Goal: Information Seeking & Learning: Check status

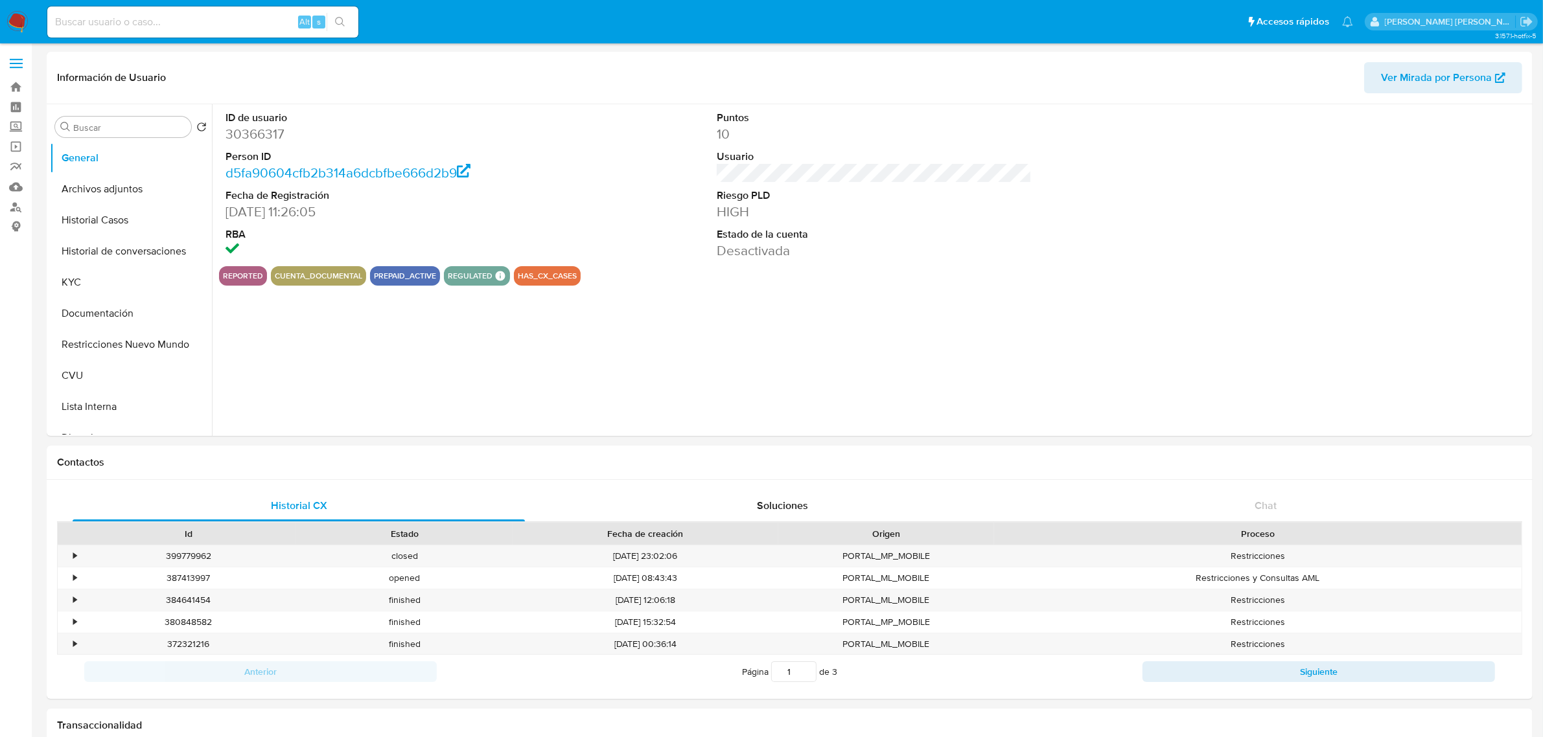
select select "10"
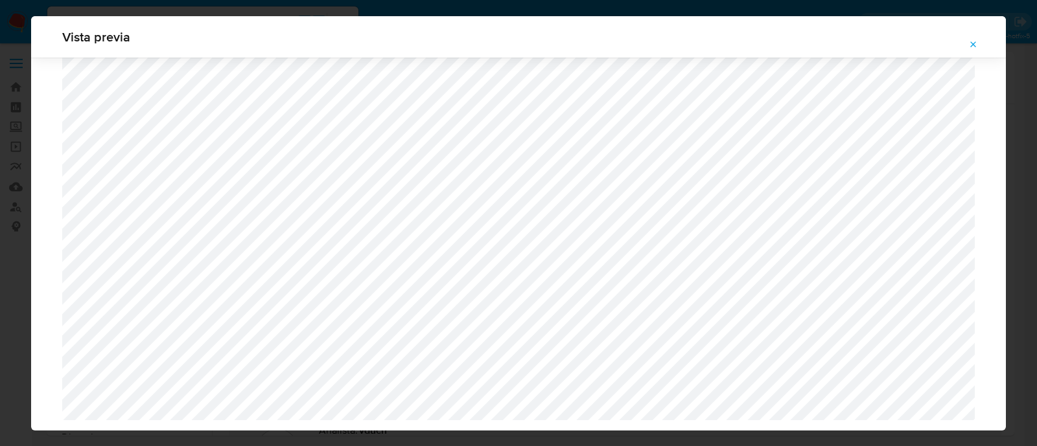
select select "10"
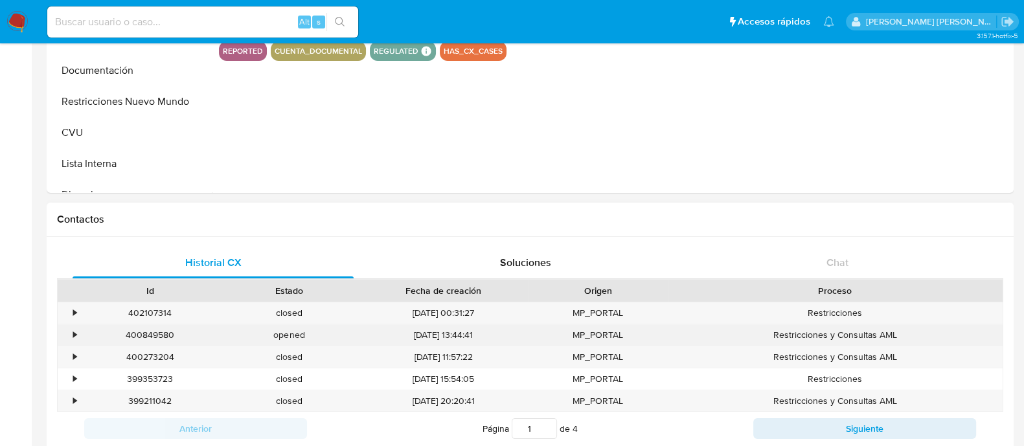
select select "10"
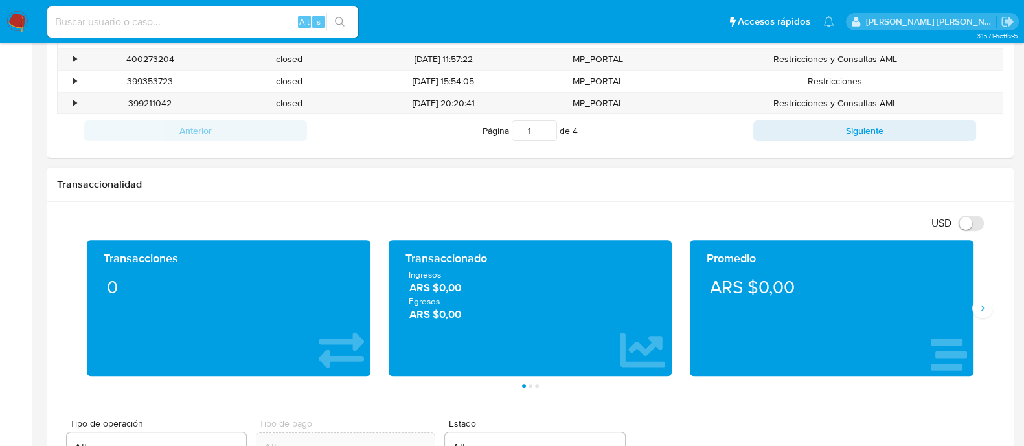
scroll to position [566, 0]
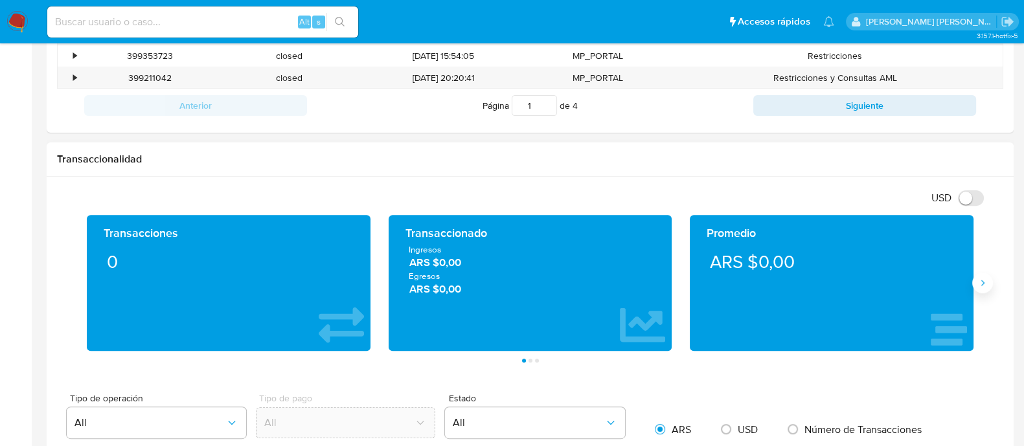
click at [983, 285] on icon "Siguiente" at bounding box center [983, 283] width 10 height 10
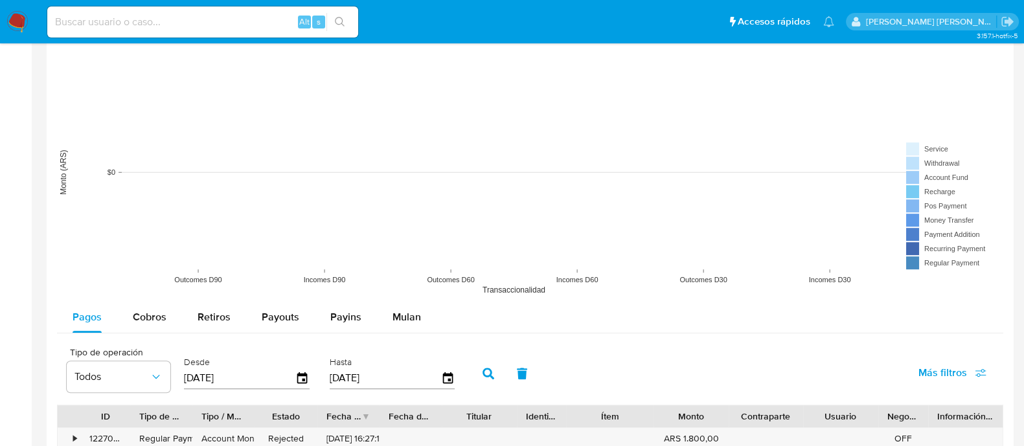
scroll to position [1133, 0]
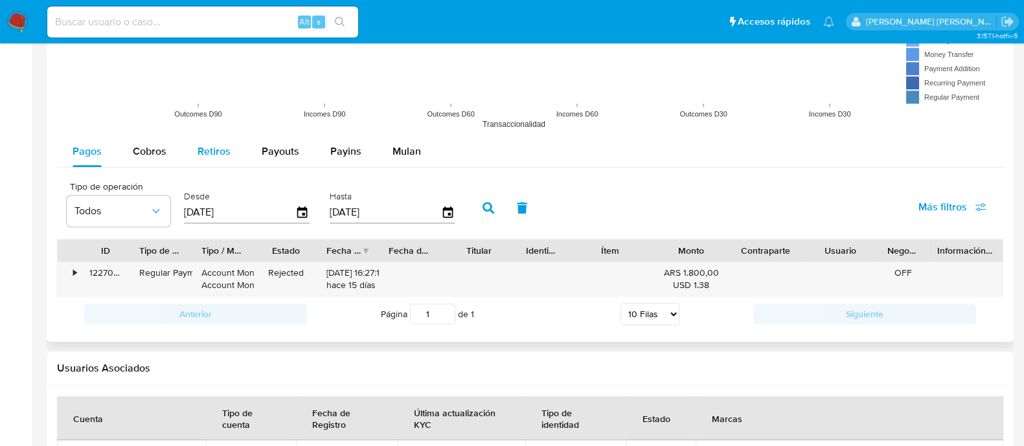
click at [217, 154] on span "Retiros" at bounding box center [214, 151] width 33 height 15
select select "10"
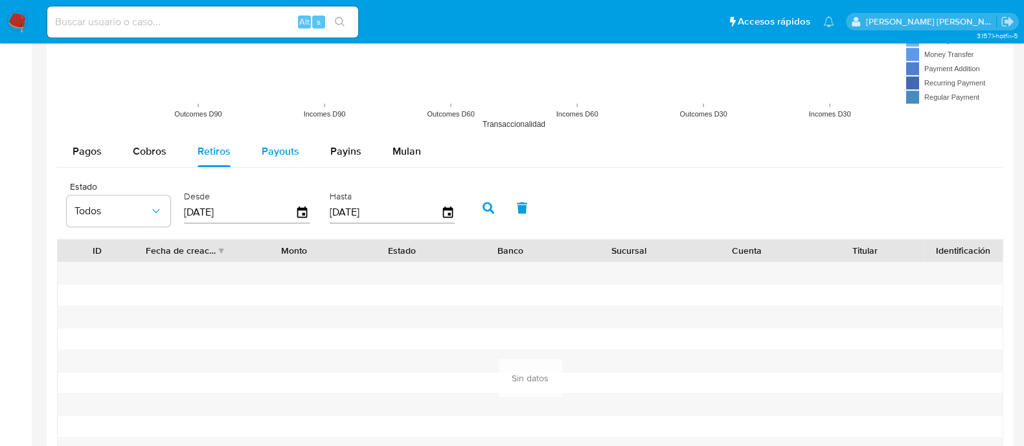
click at [282, 151] on span "Payouts" at bounding box center [281, 151] width 38 height 15
select select "10"
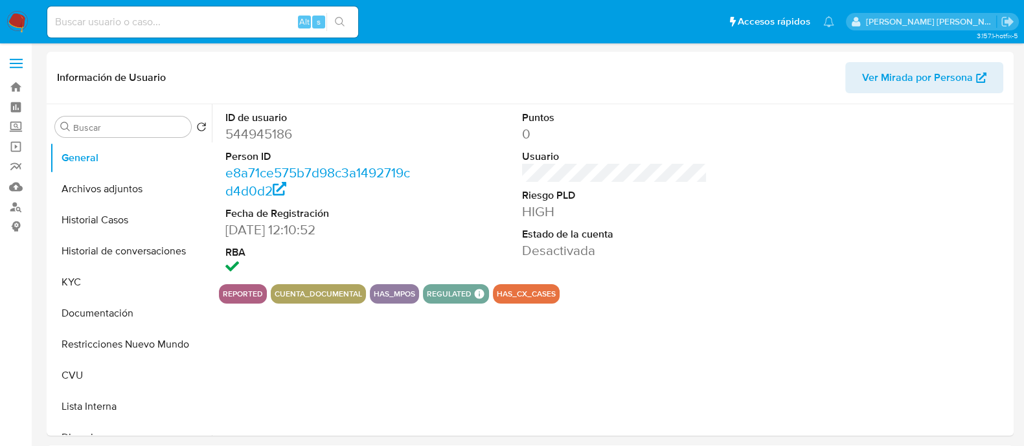
select select "10"
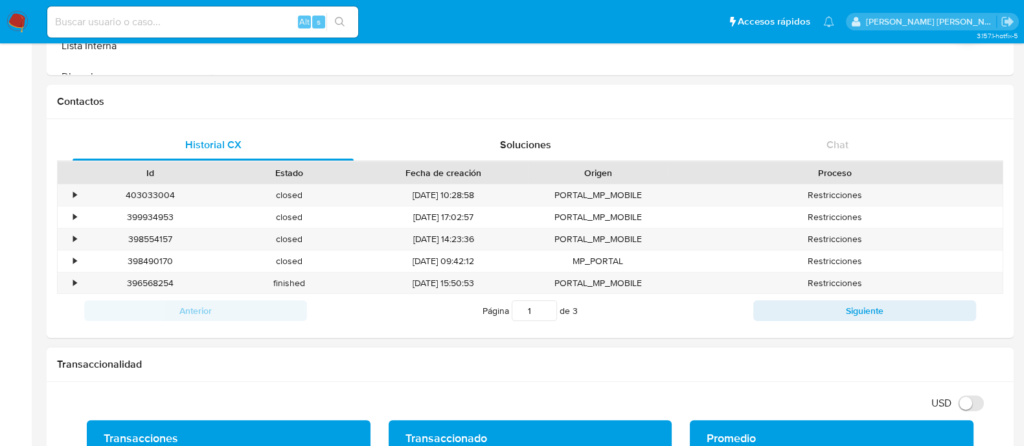
scroll to position [486, 0]
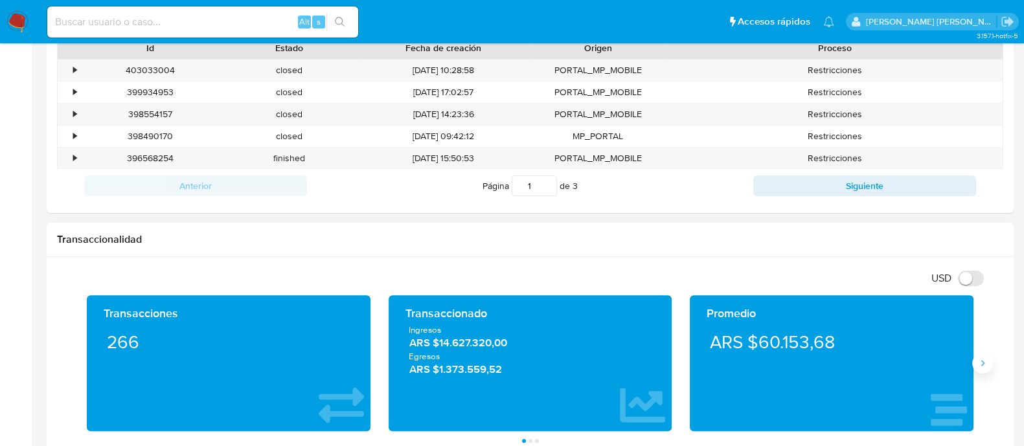
click at [980, 363] on icon "Siguiente" at bounding box center [983, 363] width 10 height 10
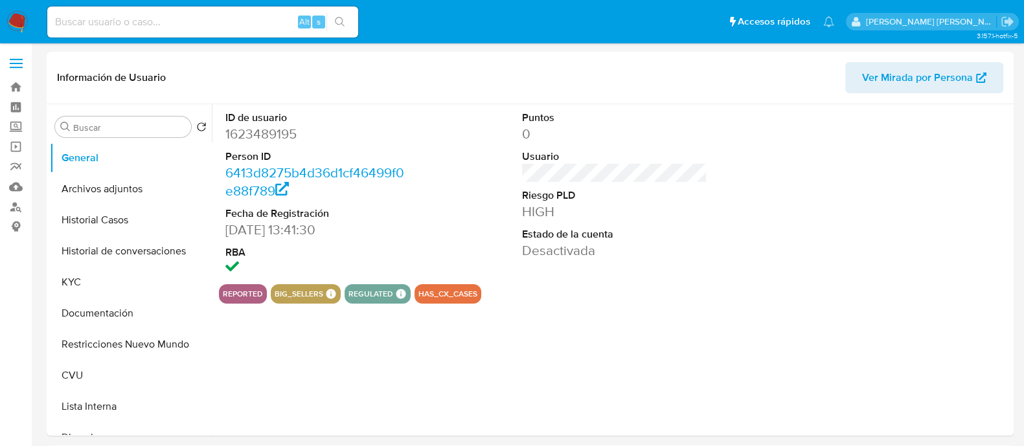
select select "10"
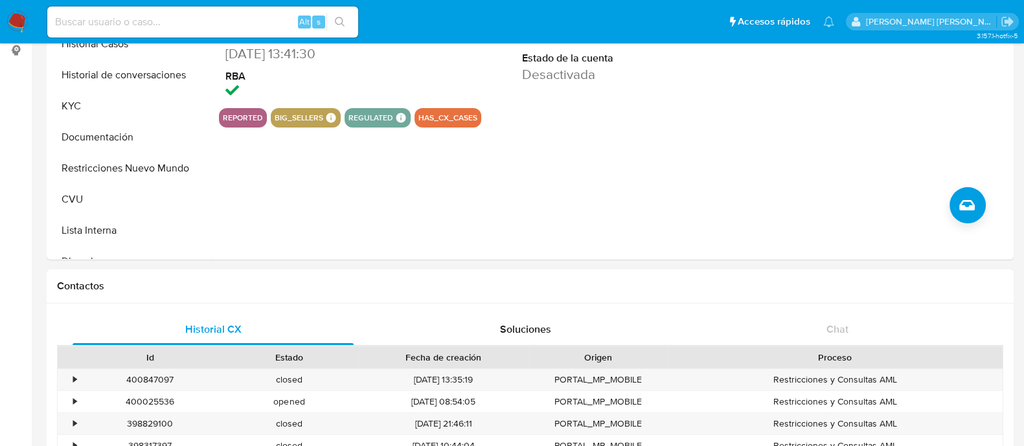
scroll to position [486, 0]
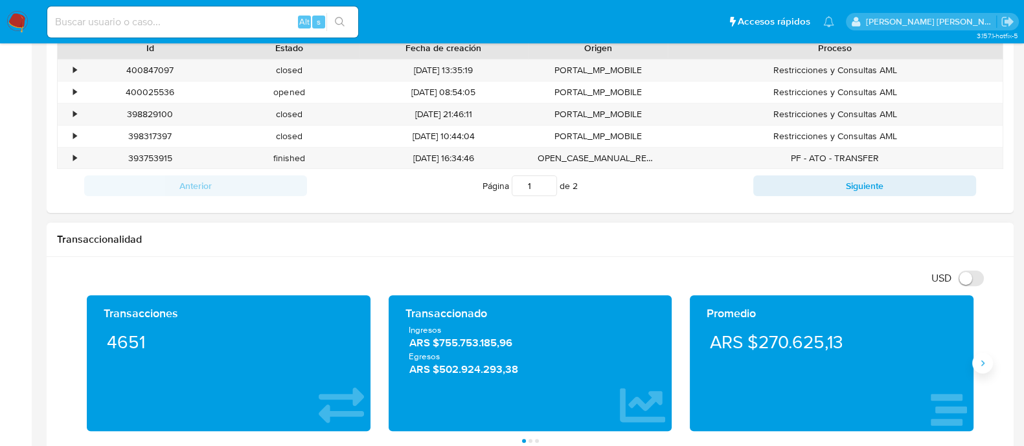
click at [985, 372] on button "Siguiente" at bounding box center [982, 363] width 21 height 21
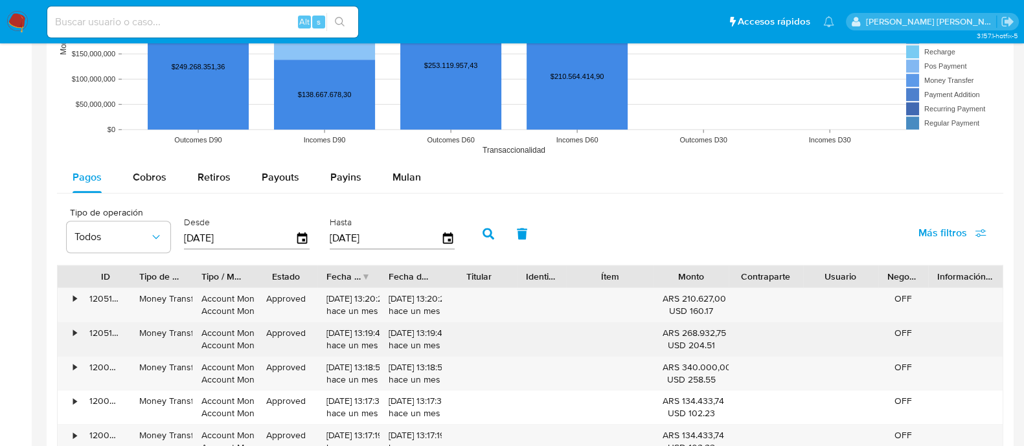
scroll to position [1132, 0]
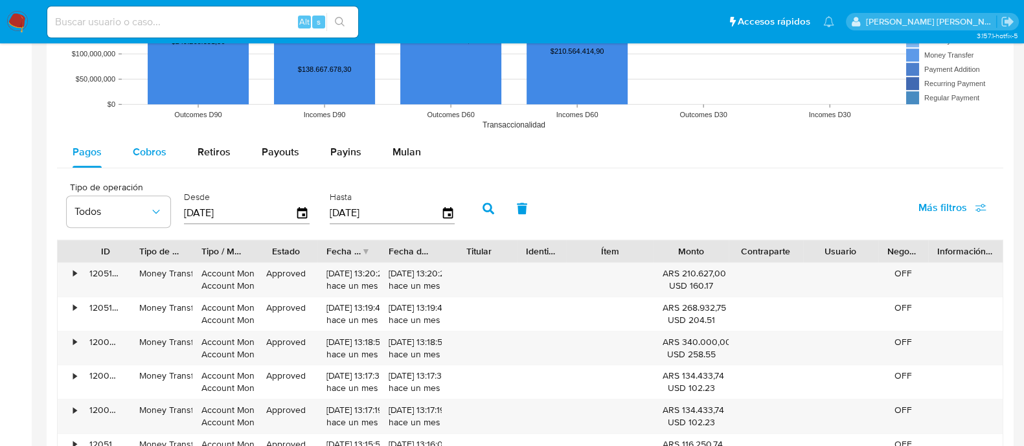
click at [165, 143] on div "Cobros" at bounding box center [150, 152] width 34 height 31
select select "10"
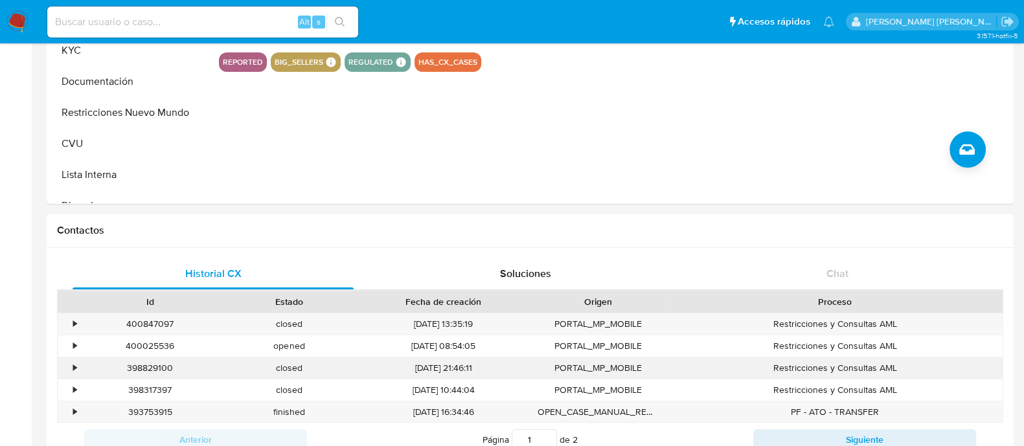
scroll to position [80, 0]
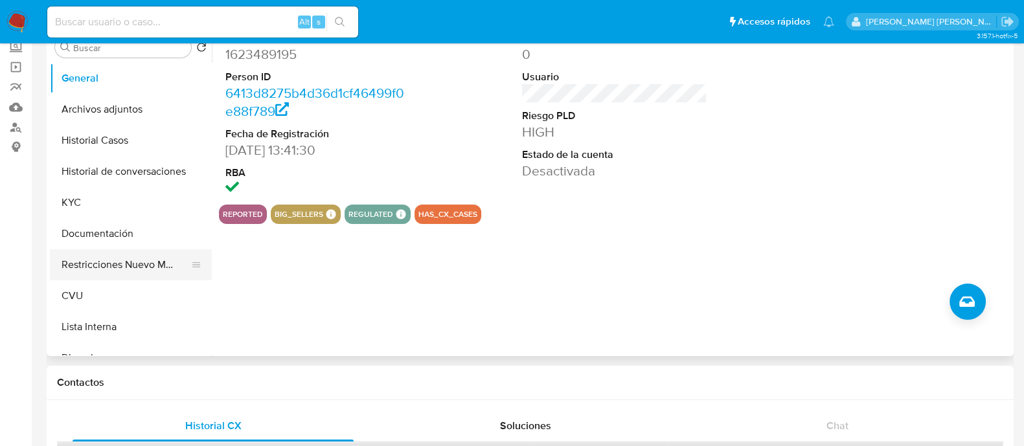
click at [119, 275] on button "Restricciones Nuevo Mundo" at bounding box center [126, 264] width 152 height 31
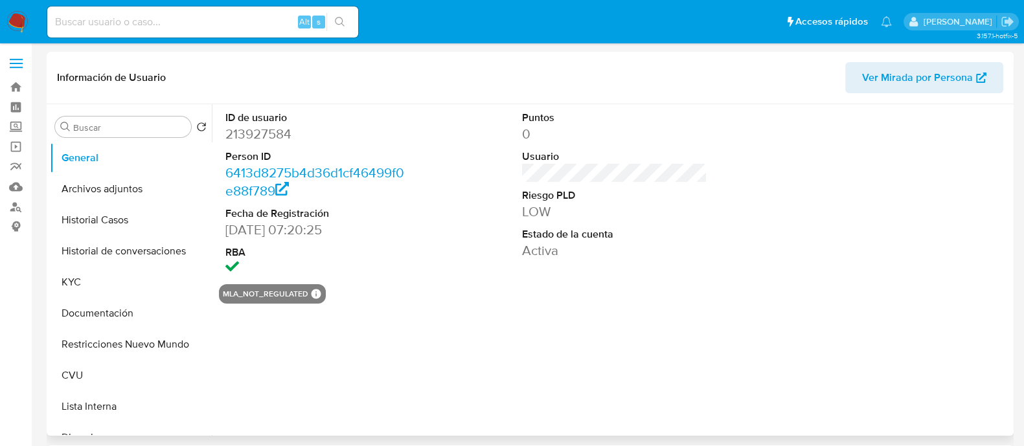
select select "10"
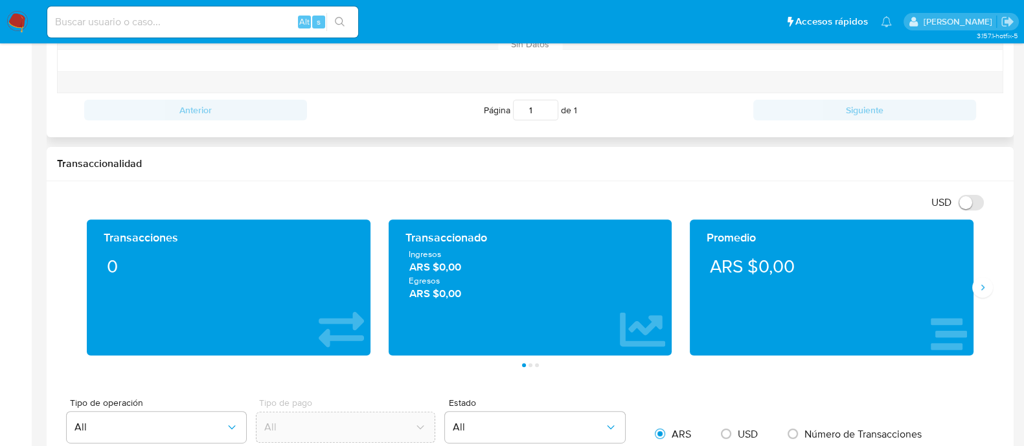
scroll to position [647, 0]
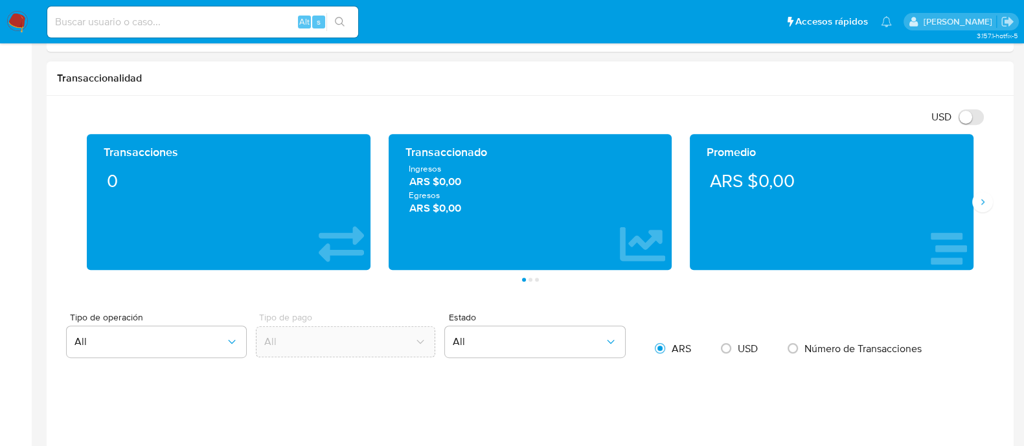
click at [993, 200] on div "Transacciones 0 Transaccionado Ingresos ARS $0,00 Egresos ARS $0,00 Promedio AR…" at bounding box center [530, 208] width 947 height 148
click at [979, 200] on icon "Siguiente" at bounding box center [983, 202] width 10 height 10
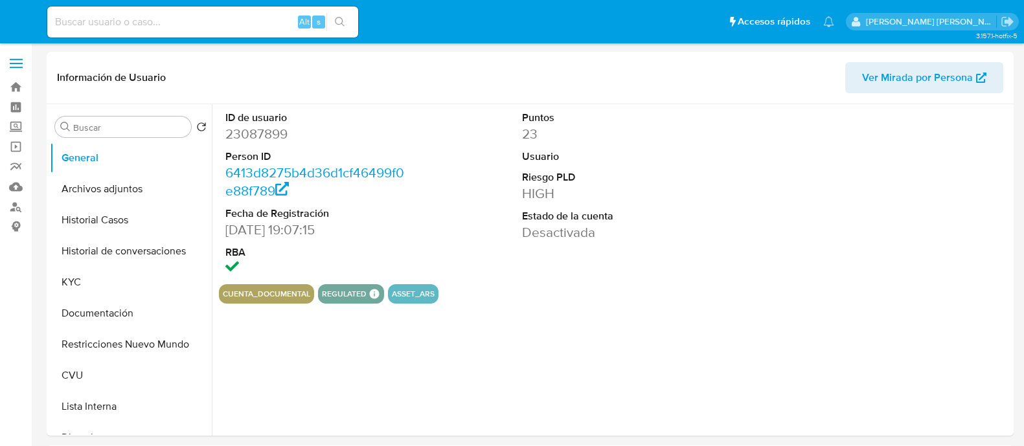
select select "10"
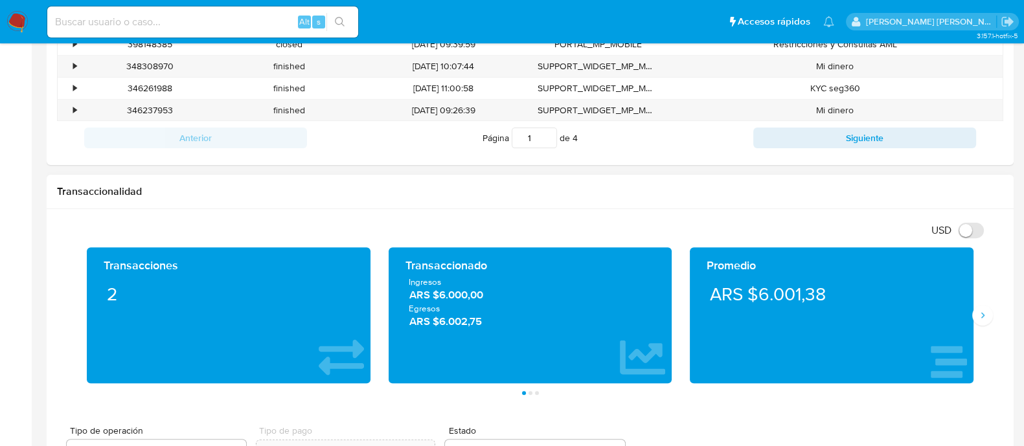
scroll to position [647, 0]
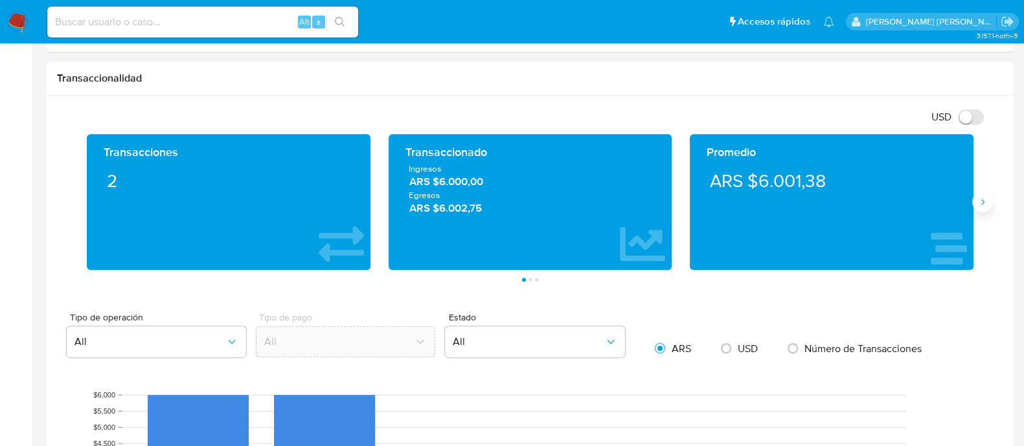
click at [982, 202] on icon "Siguiente" at bounding box center [983, 202] width 10 height 10
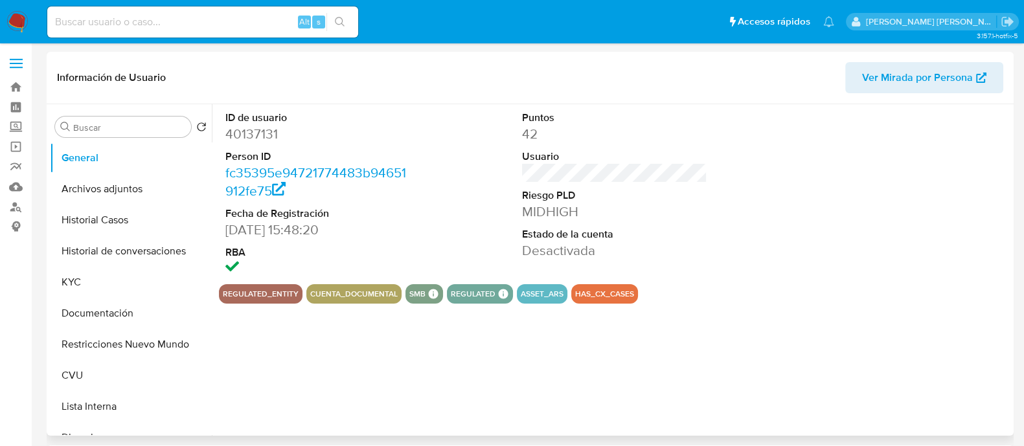
select select "10"
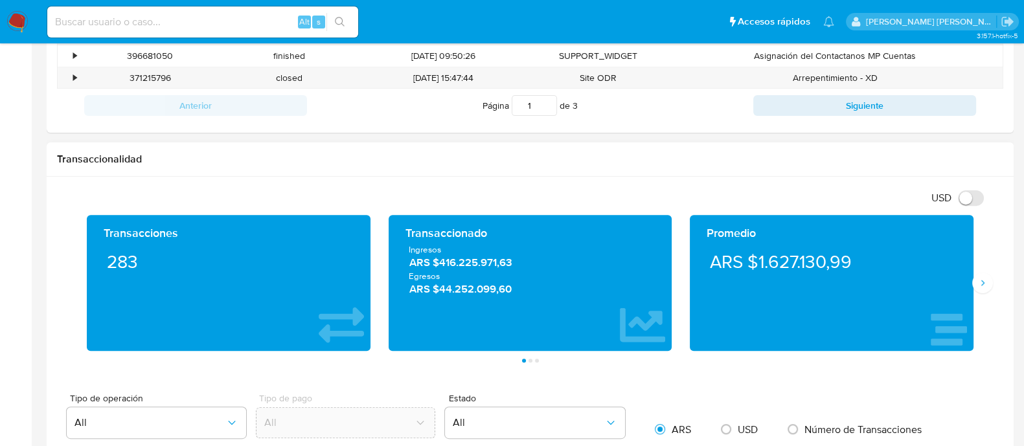
scroll to position [566, 0]
click at [980, 282] on icon "Siguiente" at bounding box center [983, 283] width 10 height 10
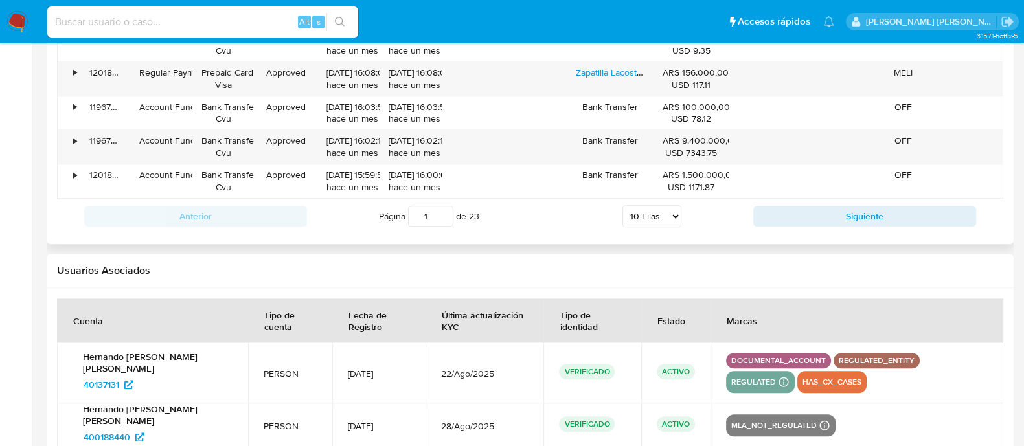
scroll to position [1607, 0]
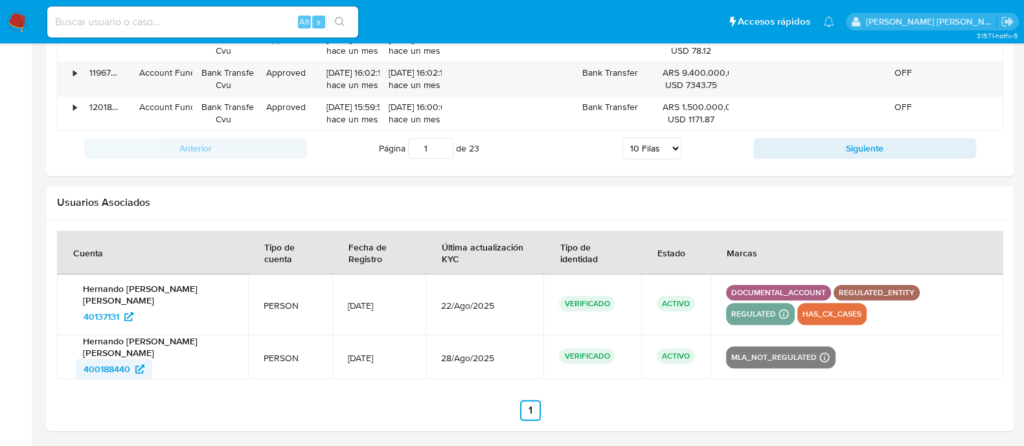
click at [109, 372] on span "400188440" at bounding box center [107, 369] width 47 height 21
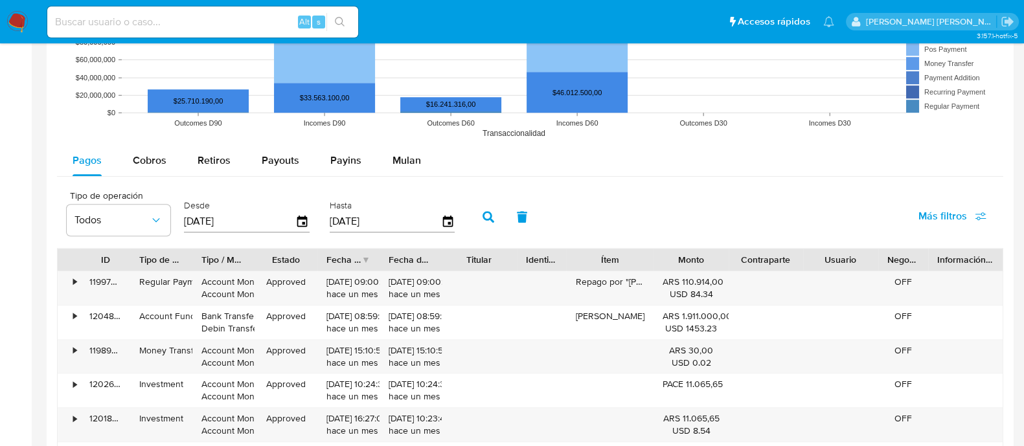
scroll to position [1120, 0]
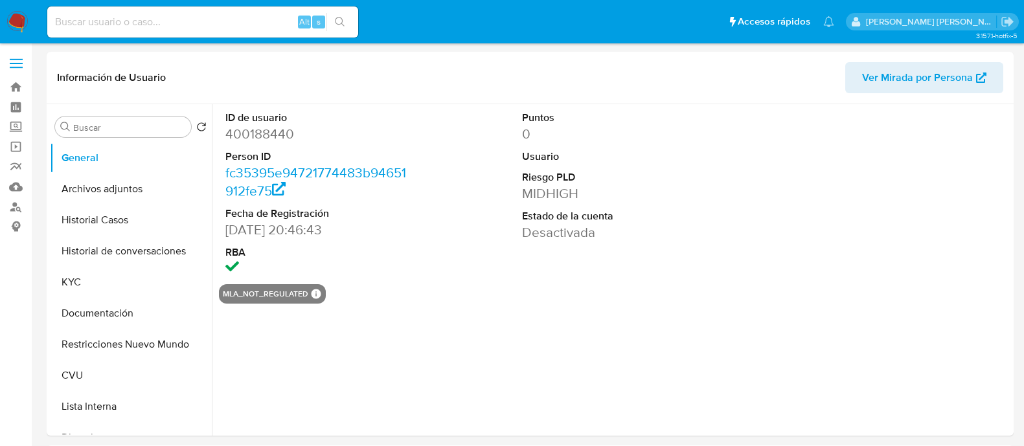
select select "10"
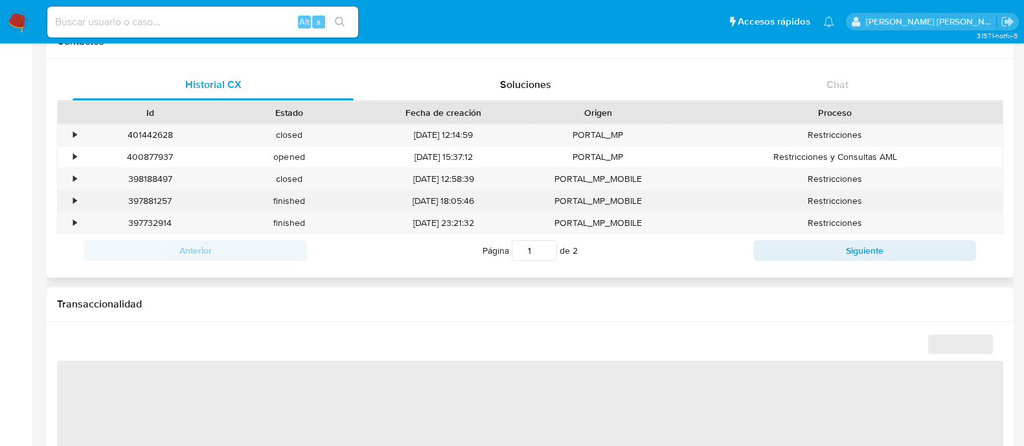
scroll to position [486, 0]
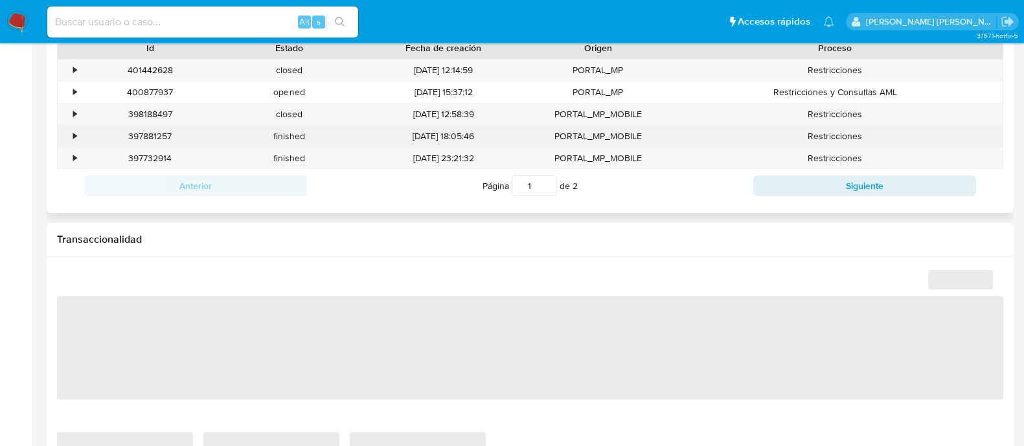
select select "10"
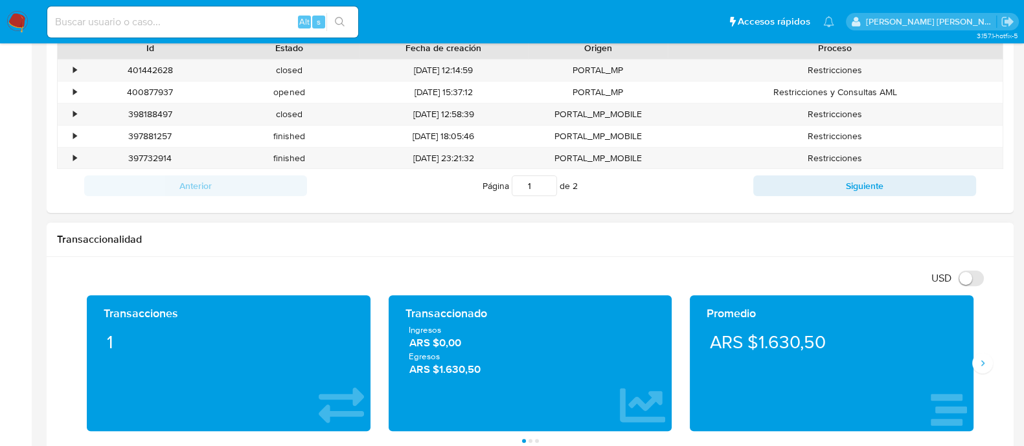
click at [985, 377] on div "Transacciones 1 Transaccionado Ingresos ARS $0,00 Egresos ARS $1.630,50 Promedi…" at bounding box center [530, 369] width 947 height 148
click at [986, 366] on icon "Siguiente" at bounding box center [983, 363] width 10 height 10
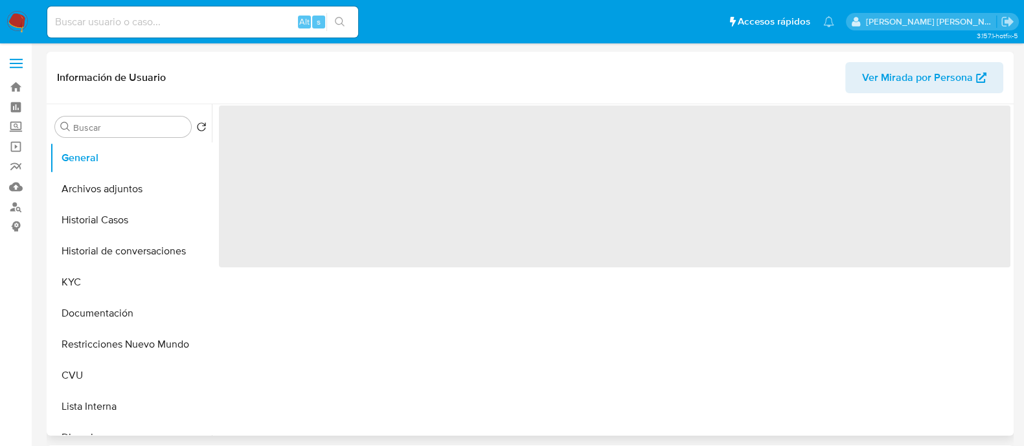
scroll to position [405, 0]
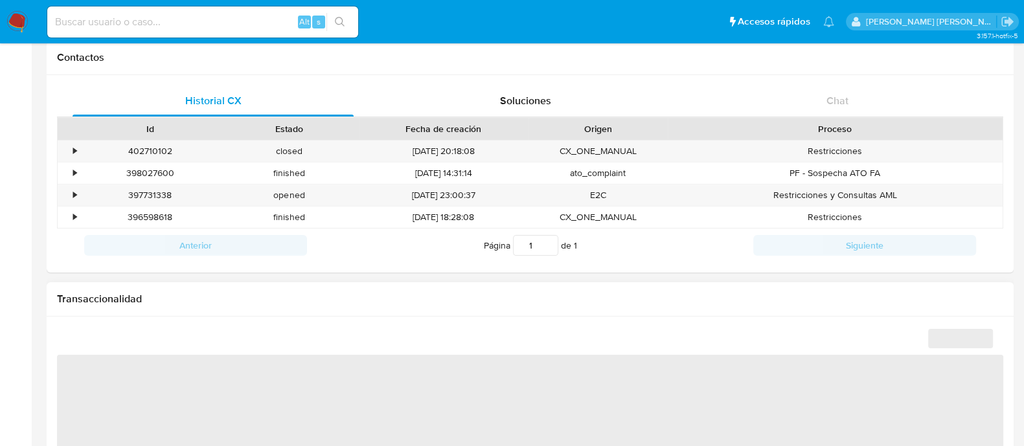
select select "10"
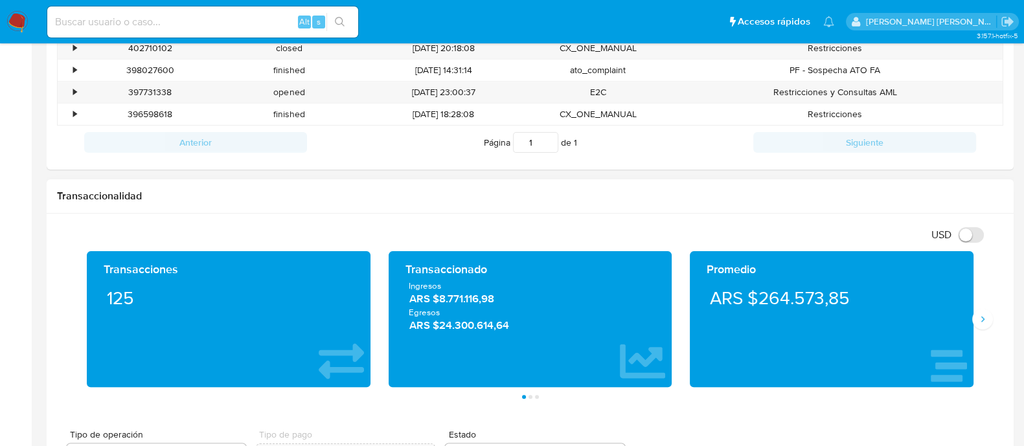
scroll to position [566, 0]
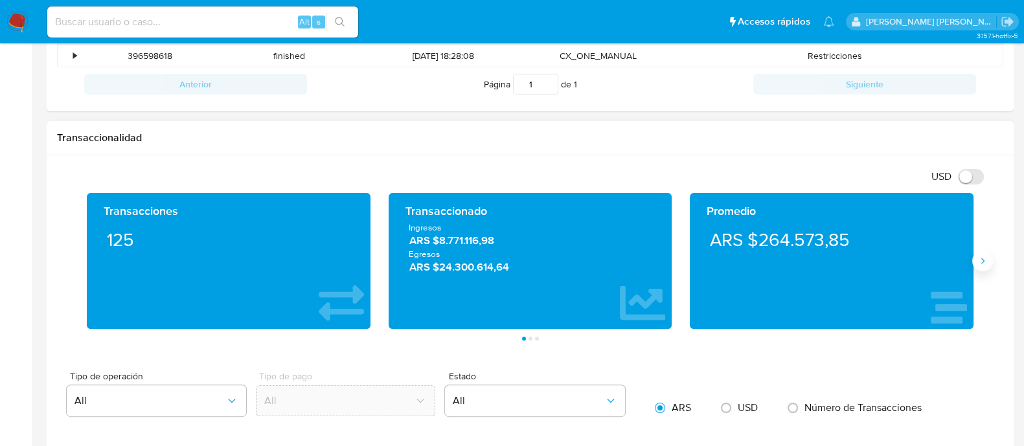
click at [990, 261] on button "Siguiente" at bounding box center [982, 261] width 21 height 21
